Goal: Book appointment/travel/reservation

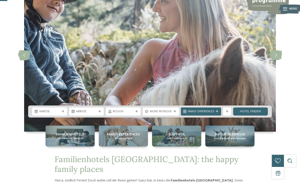
scroll to position [41, 0]
click at [58, 115] on div "Anreise" at bounding box center [49, 111] width 35 height 8
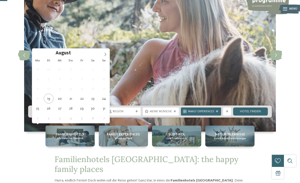
click at [104, 55] on icon at bounding box center [106, 55] width 4 height 4
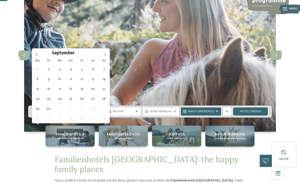
click at [106, 54] on icon at bounding box center [106, 55] width 4 height 4
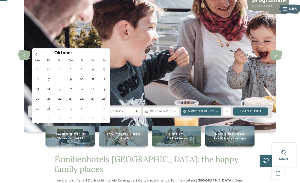
click at [105, 53] on icon at bounding box center [106, 55] width 4 height 4
click at [106, 52] on span at bounding box center [105, 53] width 9 height 9
click at [104, 54] on icon at bounding box center [106, 55] width 4 height 4
type input "****"
click at [105, 54] on icon at bounding box center [106, 54] width 2 height 3
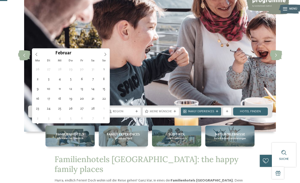
click at [106, 53] on icon at bounding box center [106, 55] width 4 height 4
click at [105, 53] on icon at bounding box center [106, 55] width 4 height 4
click at [40, 54] on span at bounding box center [36, 53] width 9 height 9
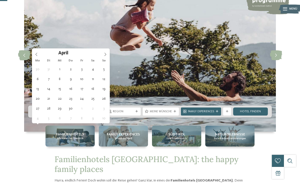
type div "02.05.2026"
type input "****"
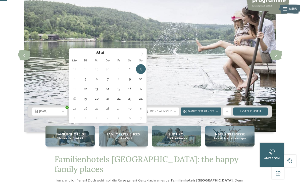
type div "02.05.2026"
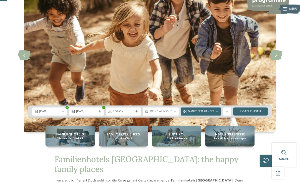
click at [174, 115] on div "Meine Wünsche" at bounding box center [161, 111] width 36 height 8
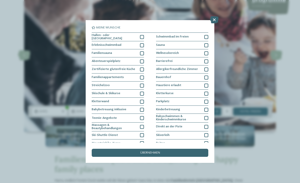
scroll to position [0, 0]
click at [216, 18] on icon at bounding box center [214, 19] width 9 height 7
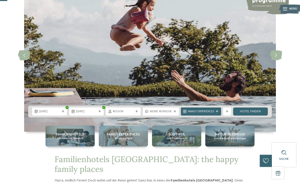
click at [252, 115] on link "Hotel finden" at bounding box center [250, 111] width 35 height 8
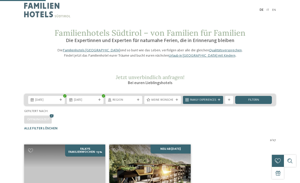
scroll to position [123, 0]
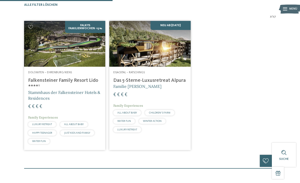
click at [165, 50] on img at bounding box center [149, 44] width 81 height 46
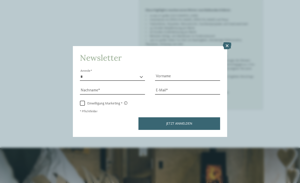
scroll to position [331, 0]
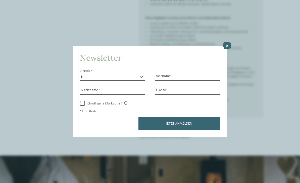
click at [227, 42] on icon at bounding box center [227, 45] width 9 height 7
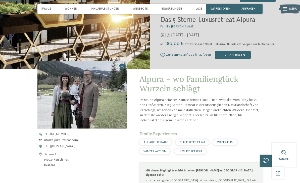
scroll to position [0, 0]
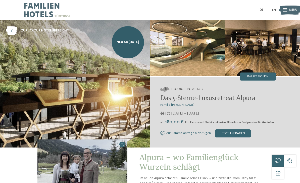
click at [260, 76] on span "Impressionen" at bounding box center [257, 76] width 21 height 3
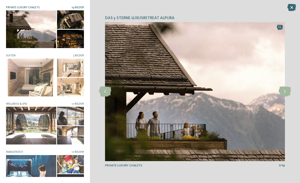
click at [292, 7] on icon at bounding box center [292, 7] width 9 height 7
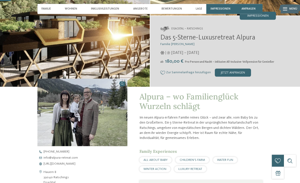
scroll to position [62, 0]
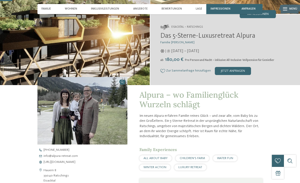
click at [75, 7] on span "Wohnen" at bounding box center [71, 8] width 12 height 3
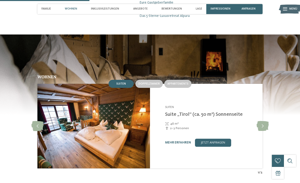
scroll to position [454, 0]
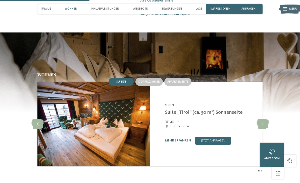
click at [179, 80] on span "Appartements" at bounding box center [177, 81] width 21 height 3
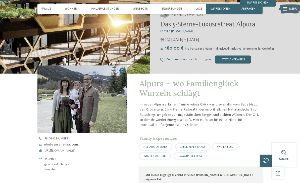
scroll to position [0, 0]
